Goal: Task Accomplishment & Management: Use online tool/utility

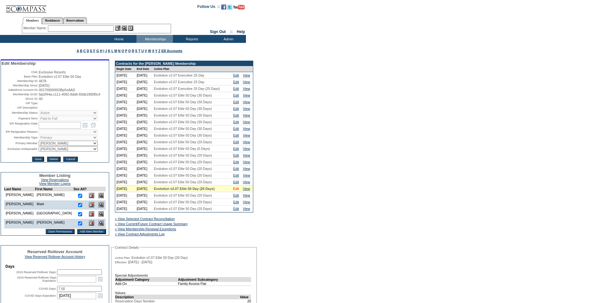
click at [238, 190] on link "Edit" at bounding box center [236, 189] width 6 height 4
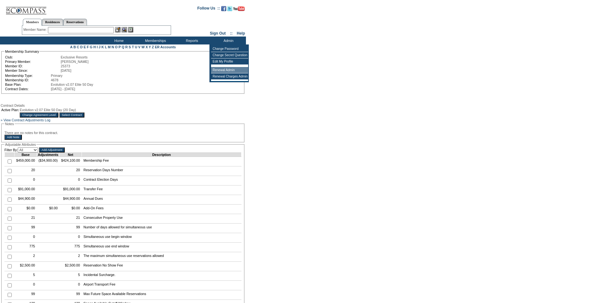
click at [226, 69] on td "Renewal Admin" at bounding box center [229, 70] width 37 height 6
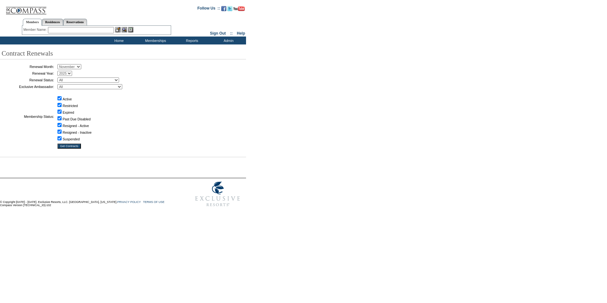
click at [81, 66] on select "January February March April May June July August September October November De…" at bounding box center [69, 66] width 24 height 5
select select "8"
click at [60, 64] on select "January February March April May June July August September October November De…" at bounding box center [69, 66] width 24 height 5
click at [76, 147] on input "Get Contracts" at bounding box center [68, 145] width 23 height 5
